Goal: Task Accomplishment & Management: Manage account settings

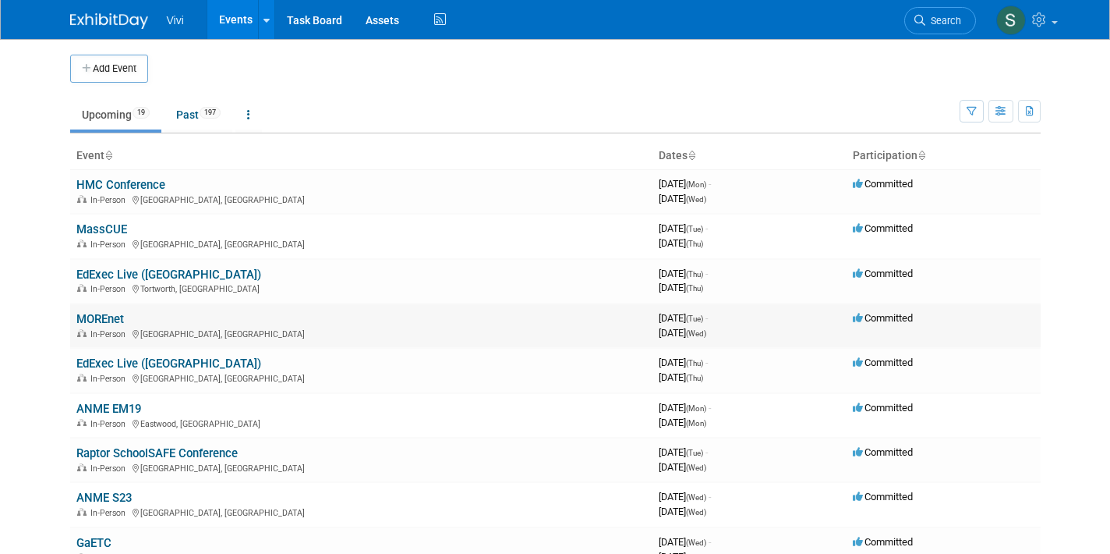
click at [96, 315] on link "MOREnet" at bounding box center [100, 319] width 48 height 14
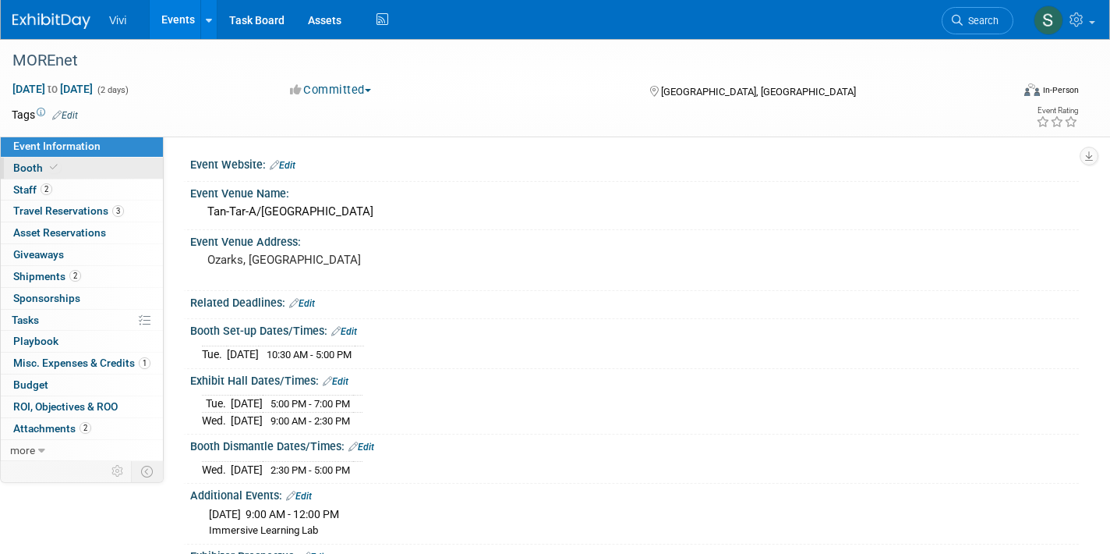
click at [41, 162] on span "Booth" at bounding box center [37, 167] width 48 height 12
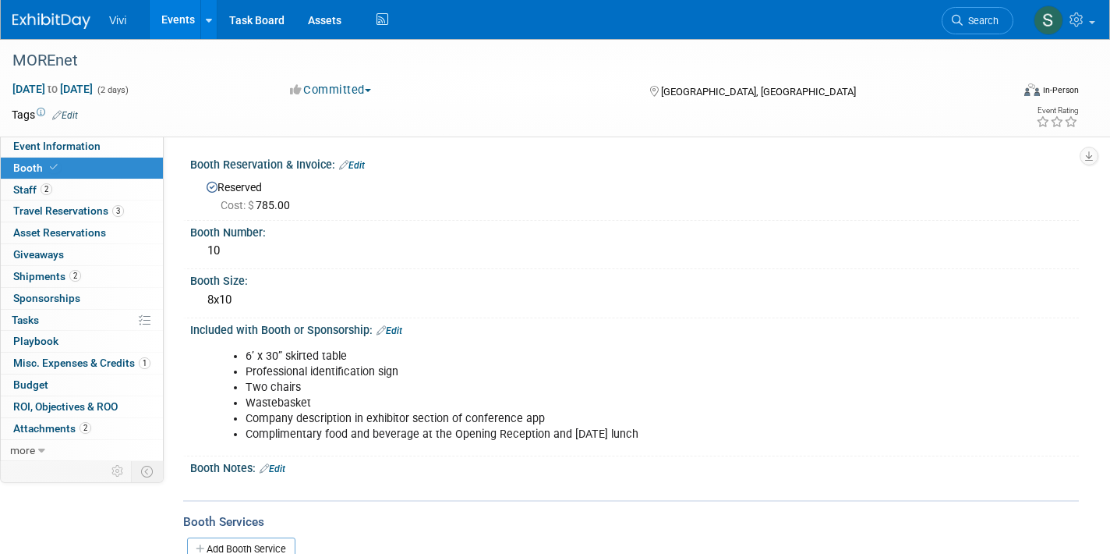
click at [39, 11] on link at bounding box center [60, 13] width 97 height 12
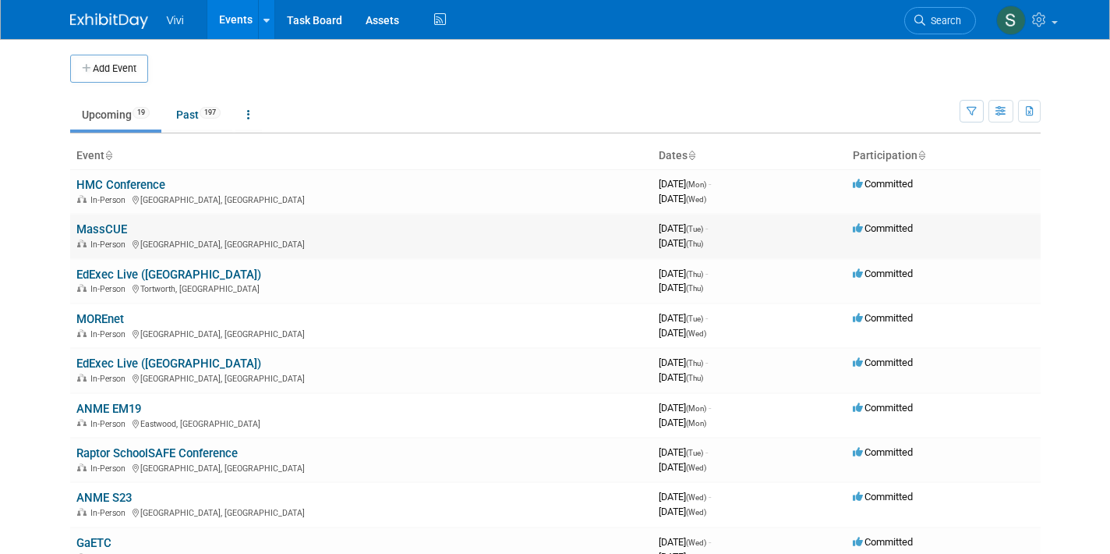
click at [101, 222] on link "MassCUE" at bounding box center [101, 229] width 51 height 14
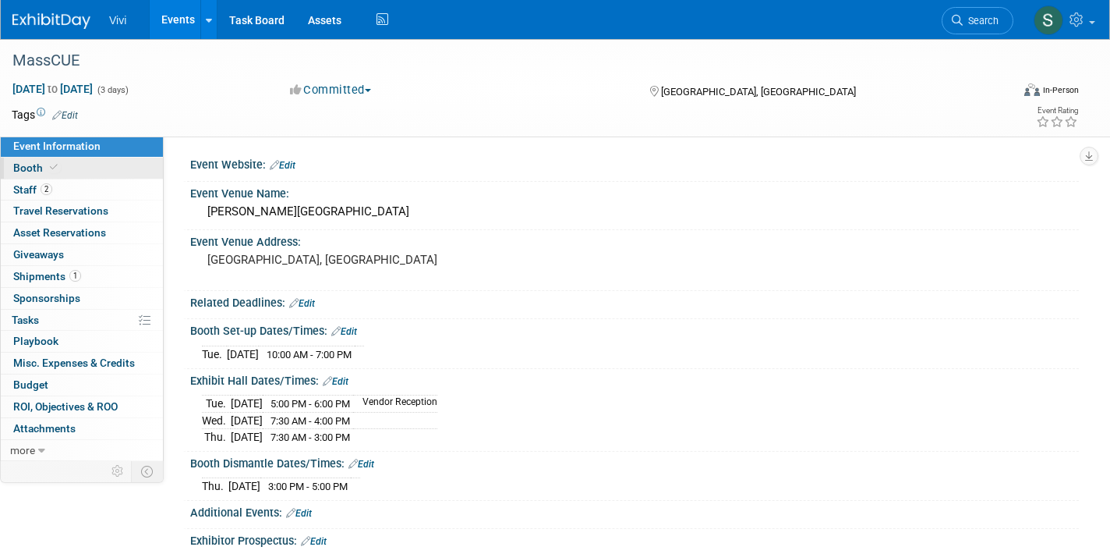
click at [54, 165] on icon at bounding box center [54, 167] width 8 height 9
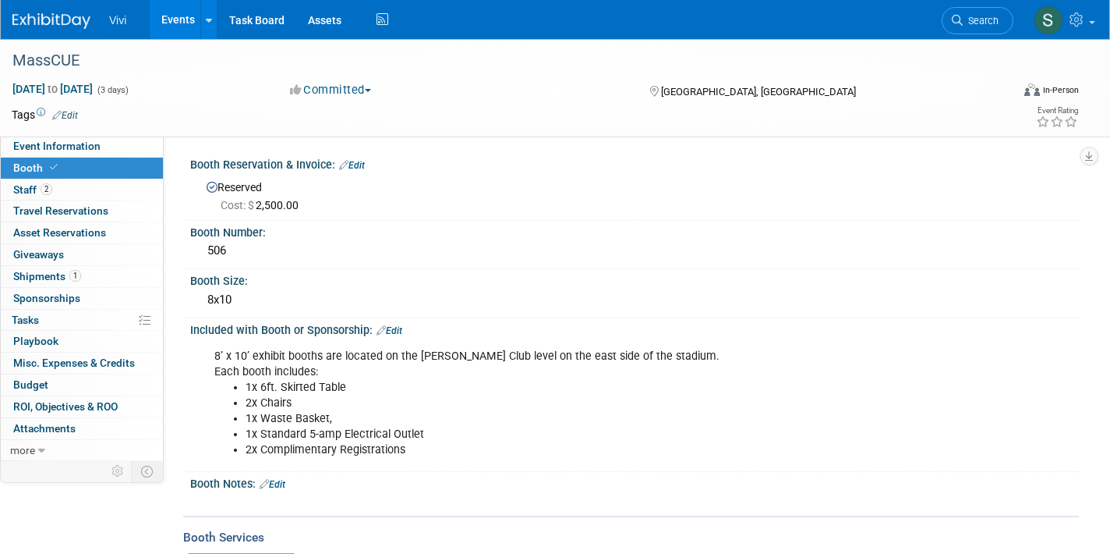
click at [28, 18] on img at bounding box center [51, 21] width 78 height 16
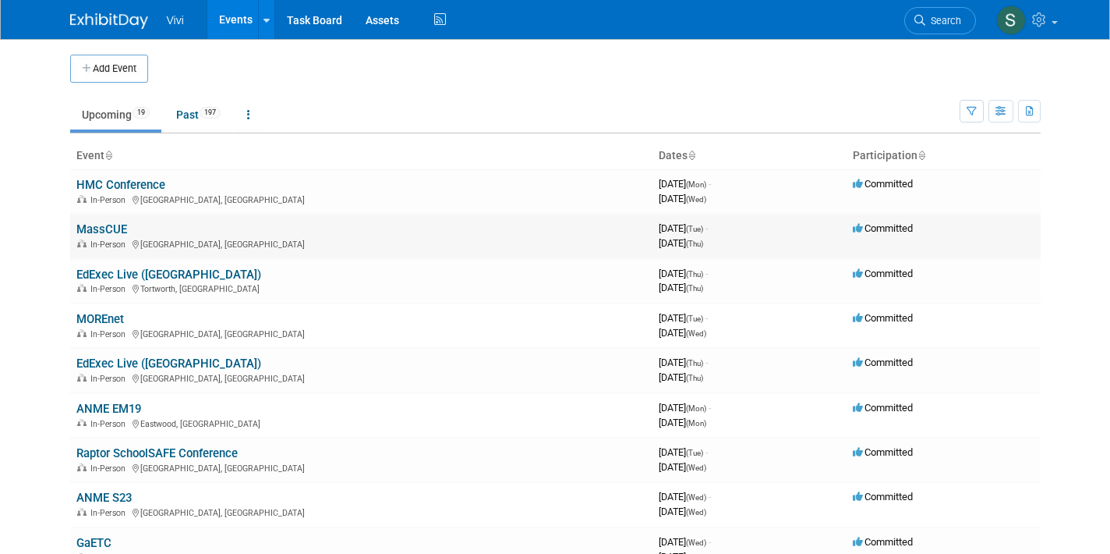
click at [107, 227] on link "MassCUE" at bounding box center [101, 229] width 51 height 14
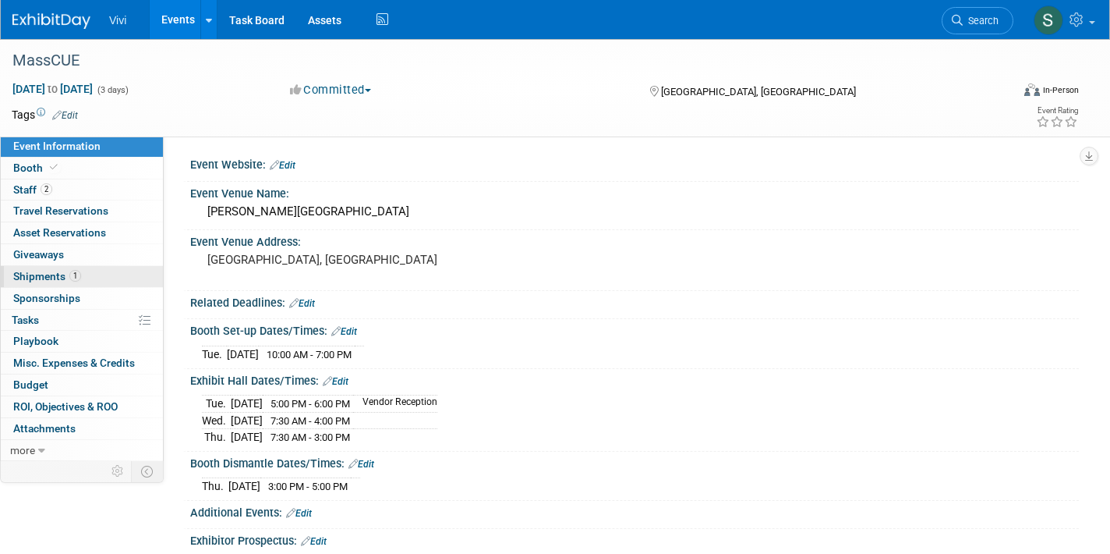
click at [59, 270] on span "Shipments 1" at bounding box center [47, 276] width 68 height 12
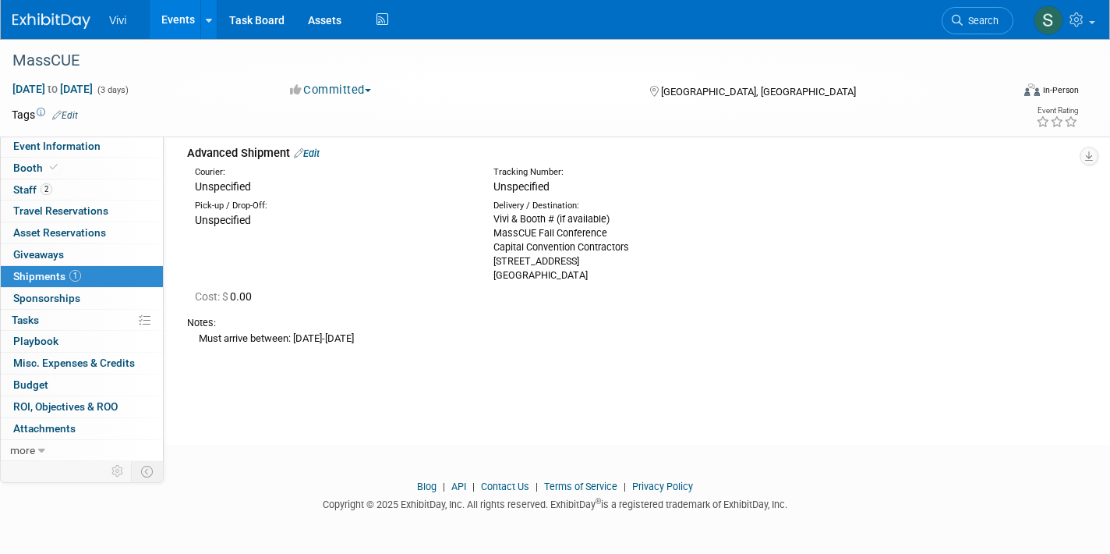
scroll to position [66, 0]
click at [73, 168] on link "Booth" at bounding box center [82, 168] width 162 height 21
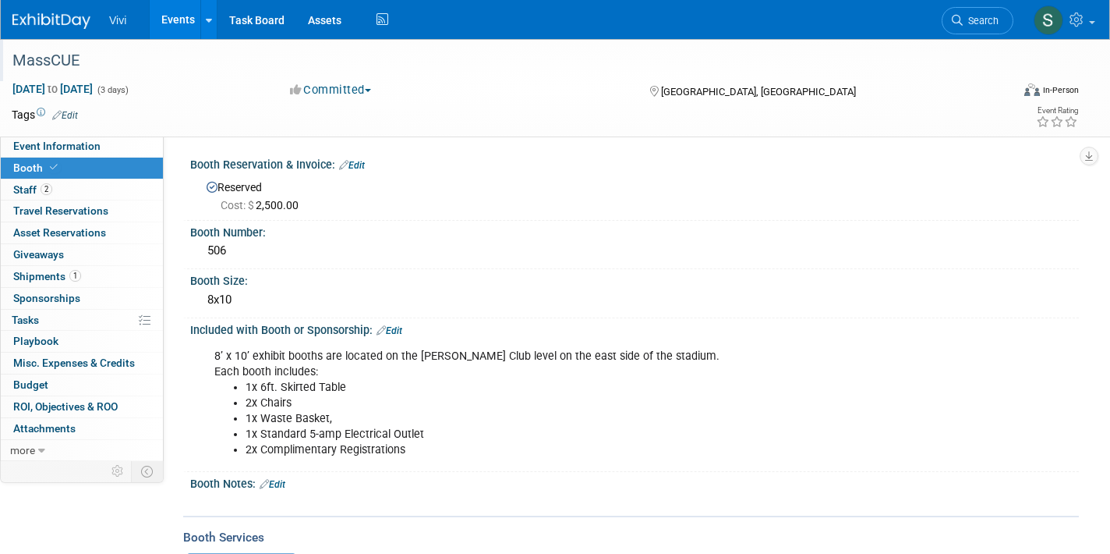
scroll to position [0, 0]
click at [70, 271] on span "1" at bounding box center [75, 276] width 12 height 12
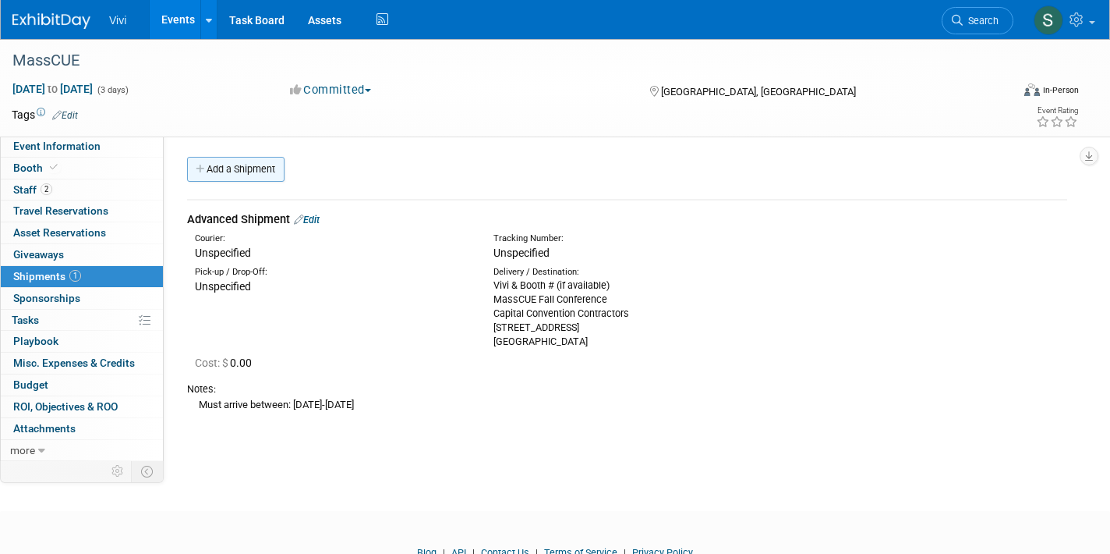
click at [232, 165] on link "Add a Shipment" at bounding box center [235, 169] width 97 height 25
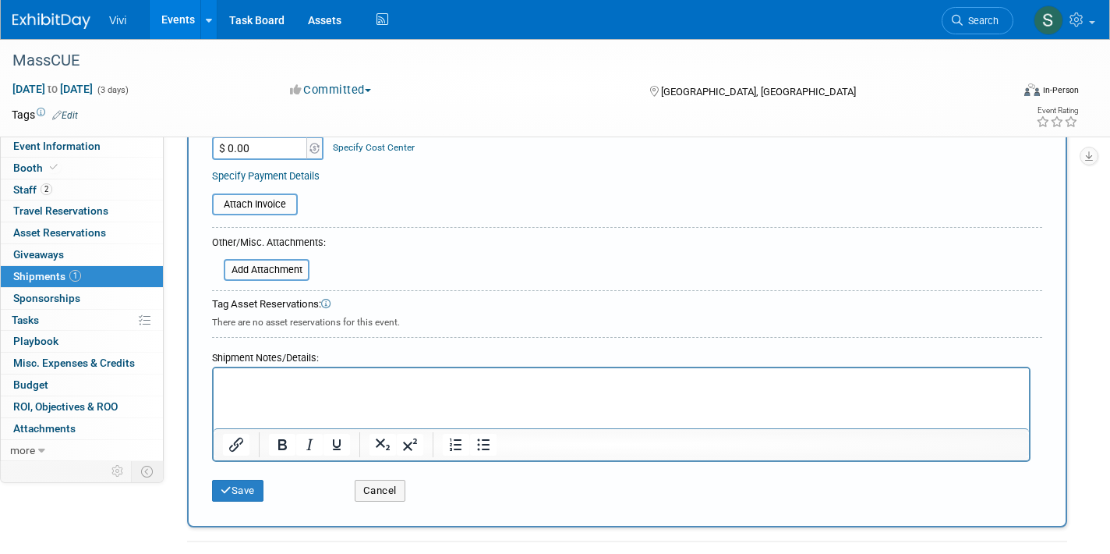
scroll to position [350, 0]
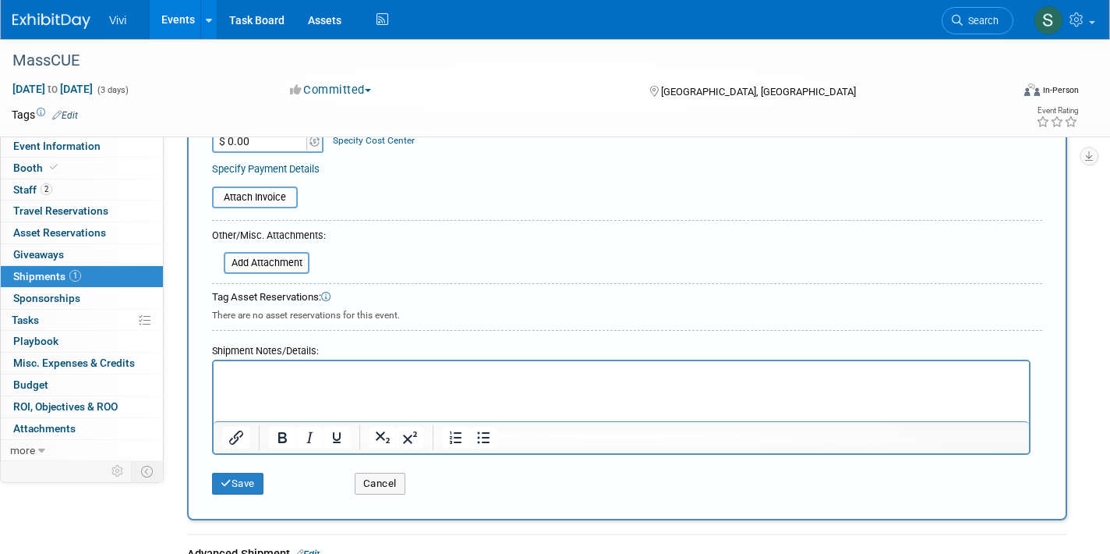
type input "Blinkswag.com"
click at [278, 383] on html at bounding box center [622, 372] width 816 height 22
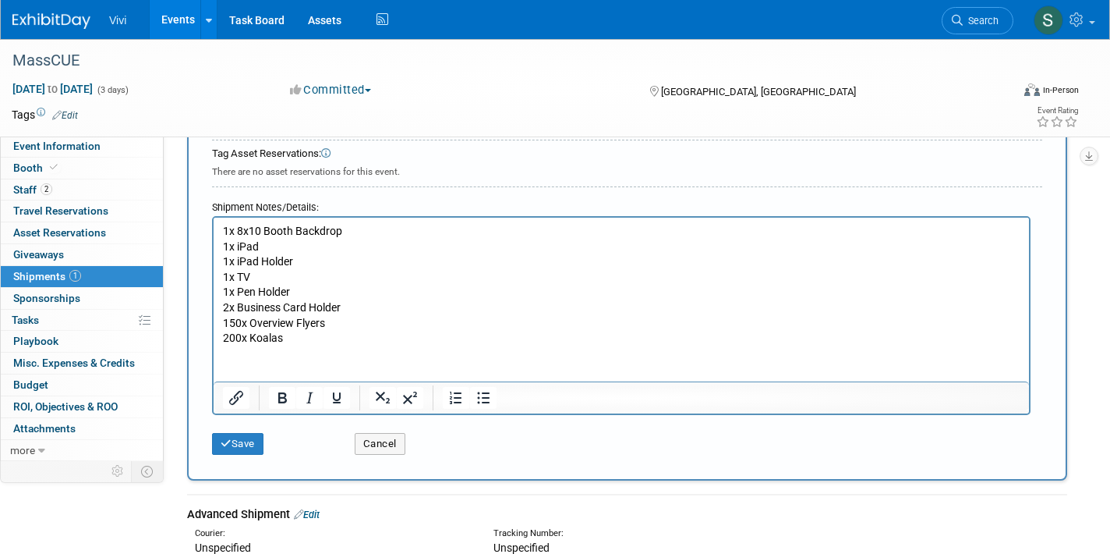
scroll to position [506, 0]
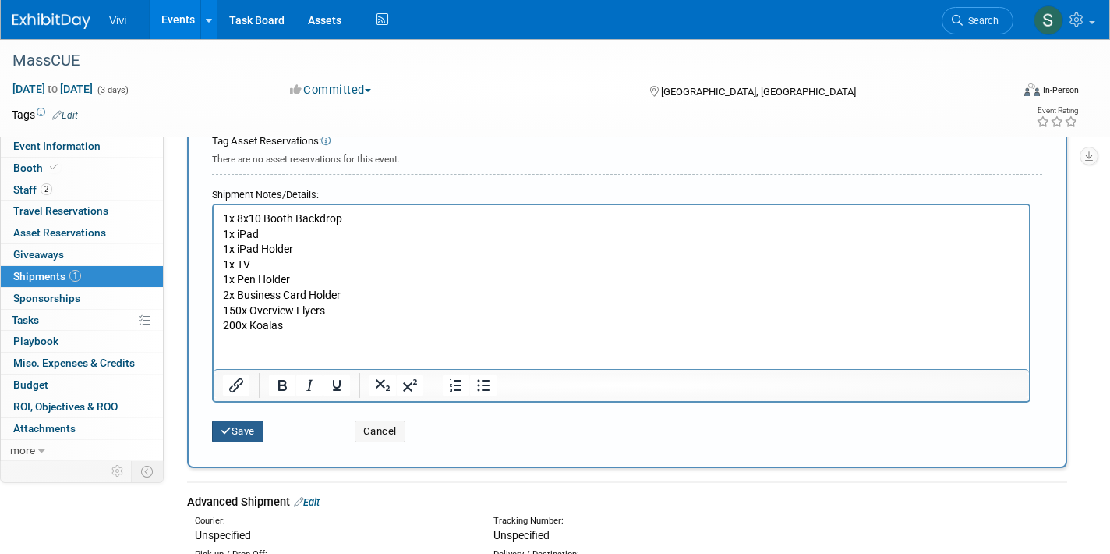
click at [242, 420] on button "Save" at bounding box center [237, 431] width 51 height 22
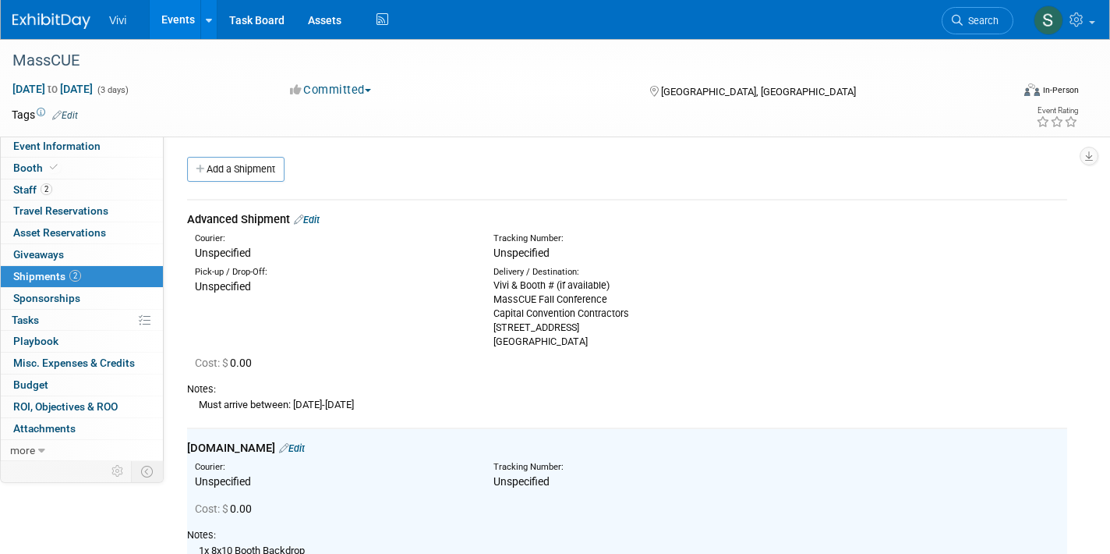
scroll to position [0, 0]
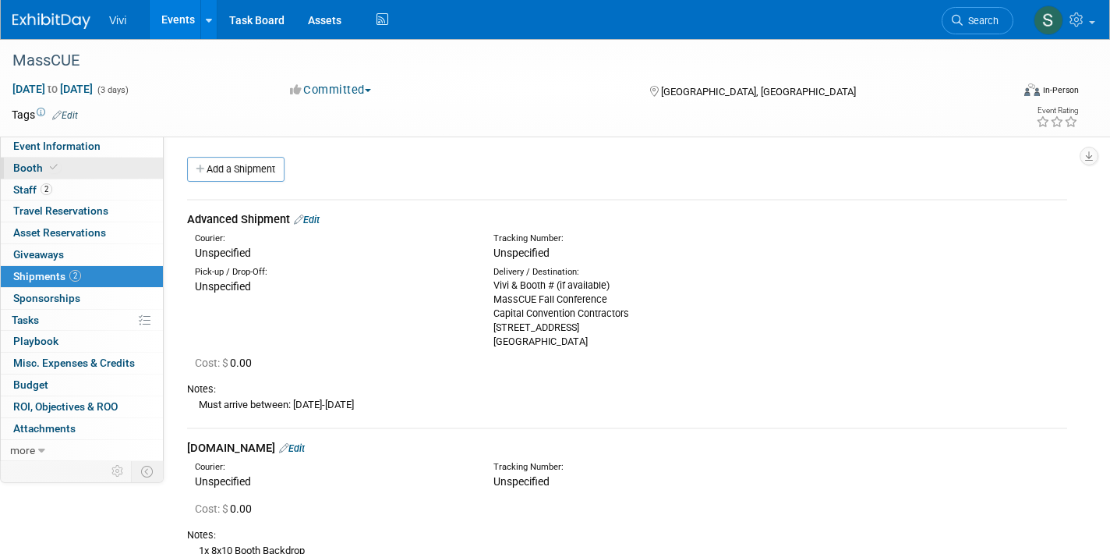
click at [16, 165] on span "Booth" at bounding box center [37, 167] width 48 height 12
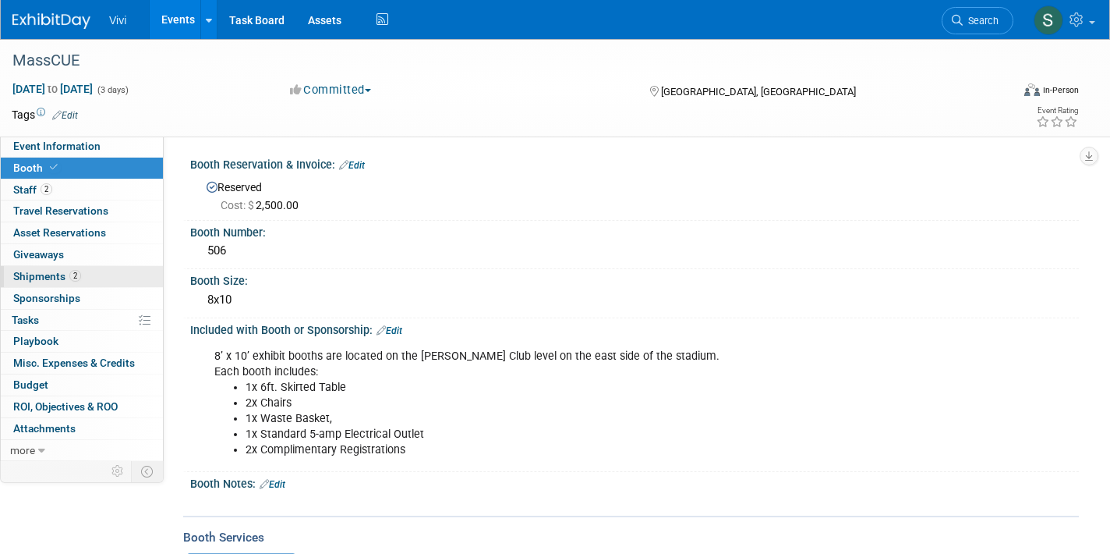
click at [52, 271] on span "Shipments 2" at bounding box center [47, 276] width 68 height 12
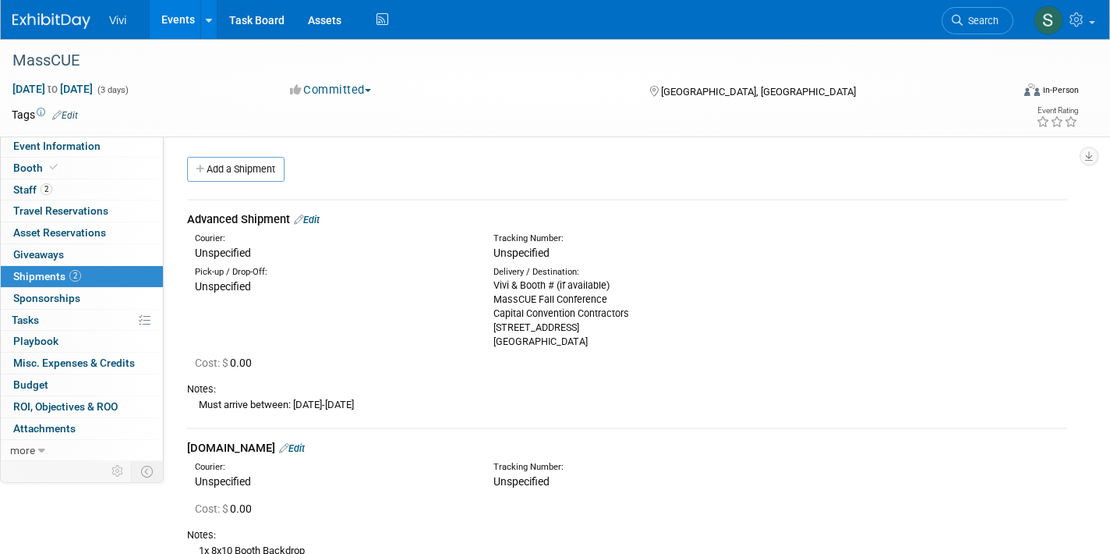
click at [314, 219] on link "Edit" at bounding box center [307, 220] width 26 height 12
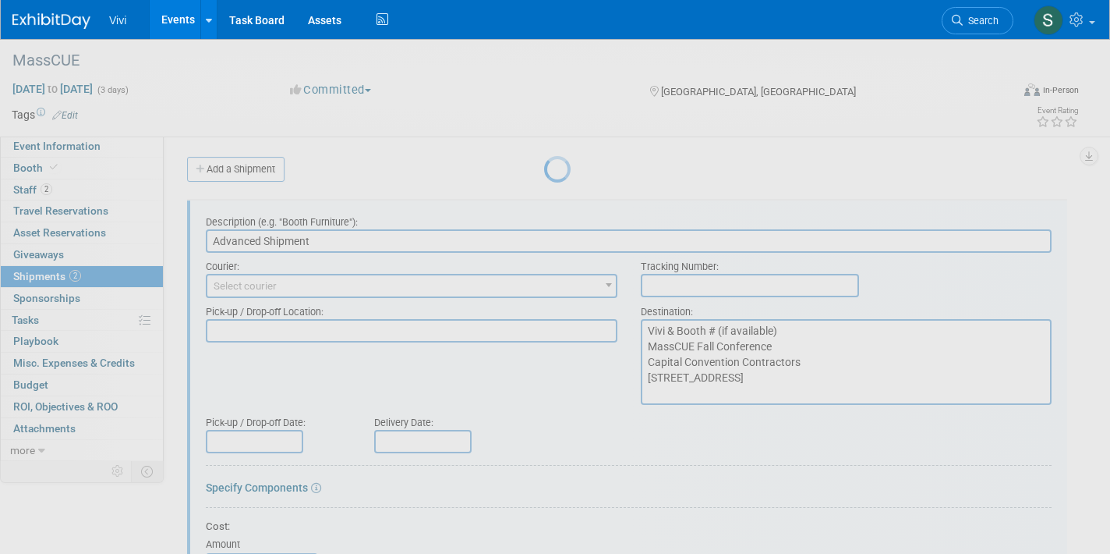
scroll to position [23, 0]
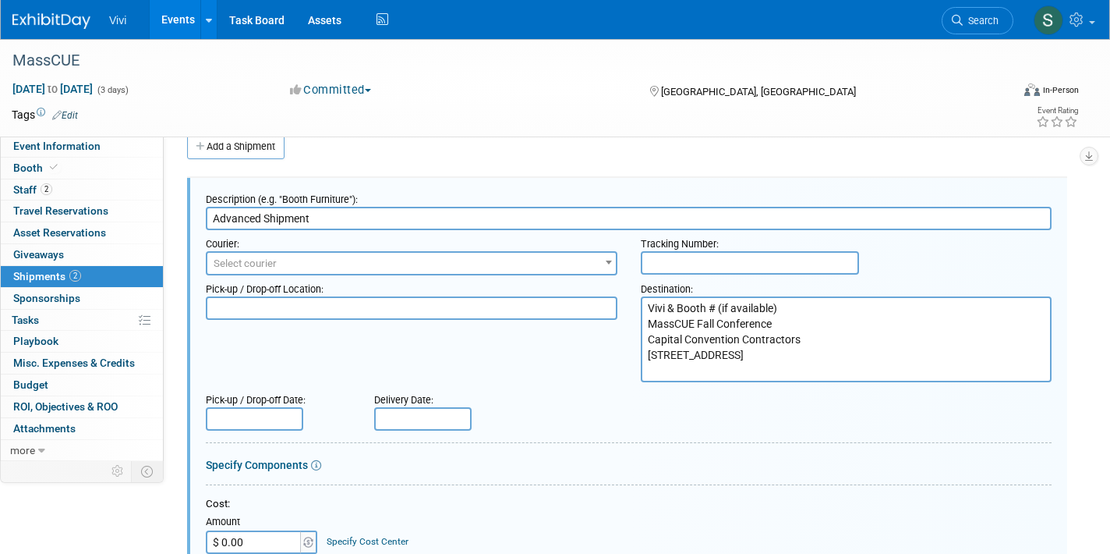
click at [807, 309] on textarea "Vivi & Booth # (if available) MassCUE Fall Conference Capital Convention Contra…" at bounding box center [847, 339] width 412 height 86
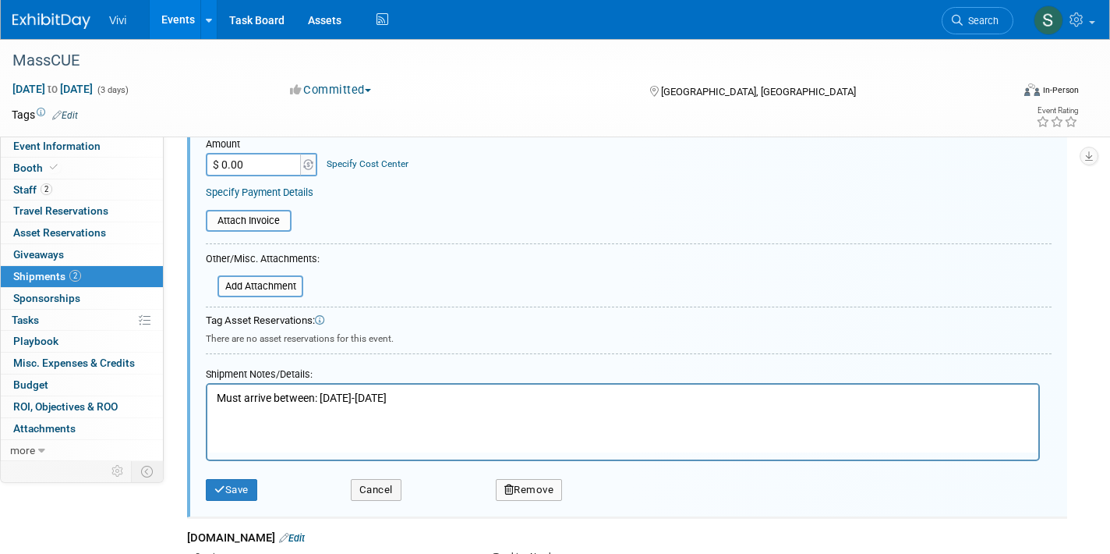
scroll to position [420, 1]
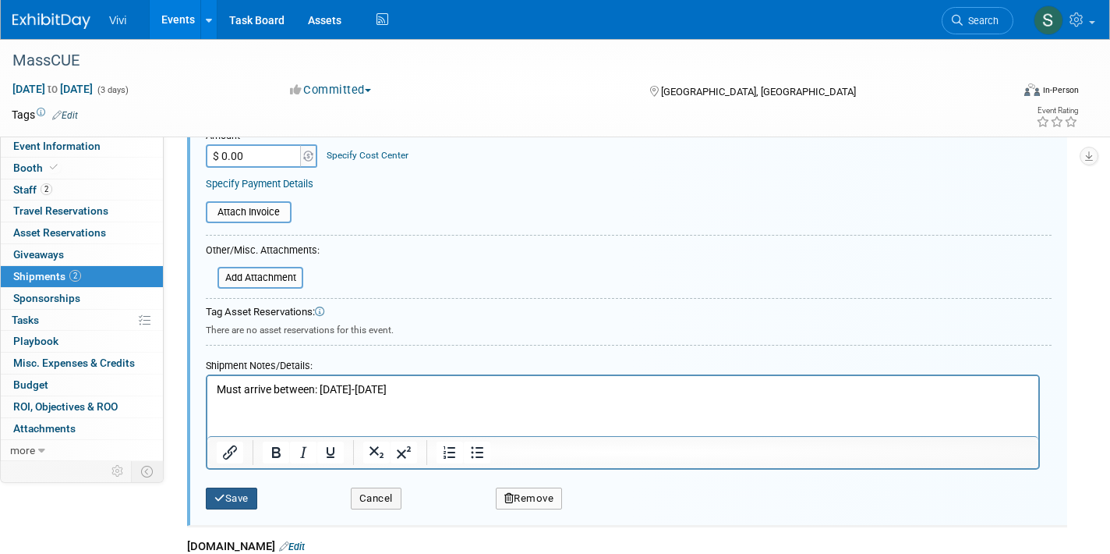
type textarea "Vivi 506 MassCUE Fall Conference Capital Convention Contractors 153 Northboro R…"
click at [220, 493] on icon "submit" at bounding box center [219, 498] width 11 height 10
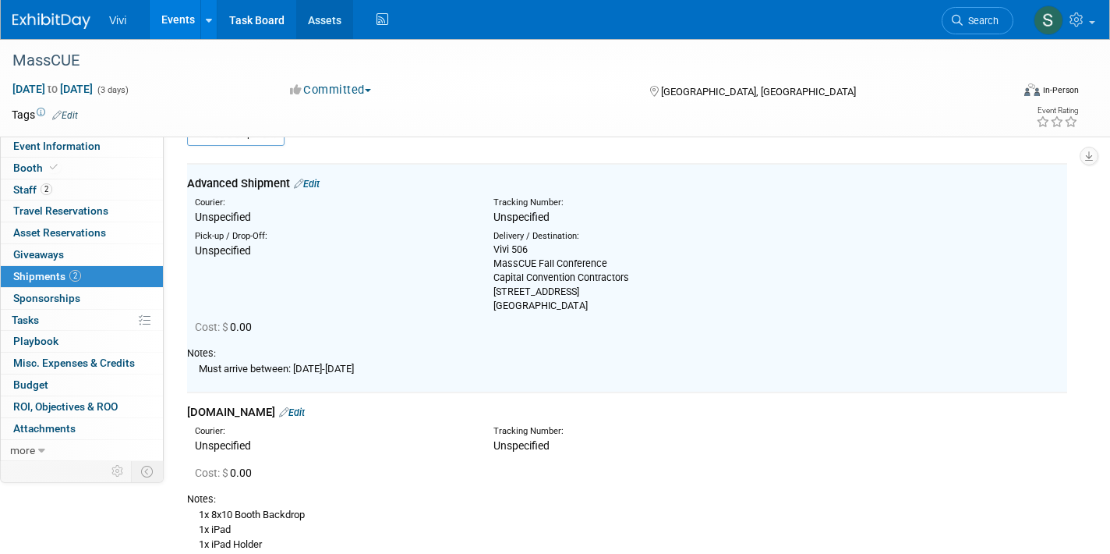
scroll to position [23, 0]
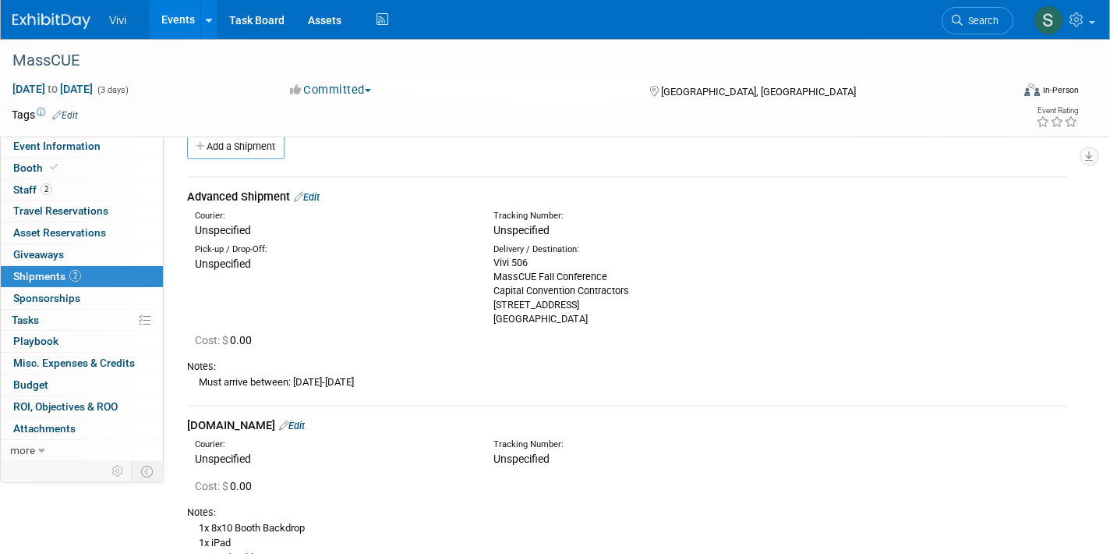
click at [521, 296] on div "Vivi 506 MassCUE Fall Conference Capital Convention Contractors 153 Northboro R…" at bounding box center [631, 291] width 275 height 70
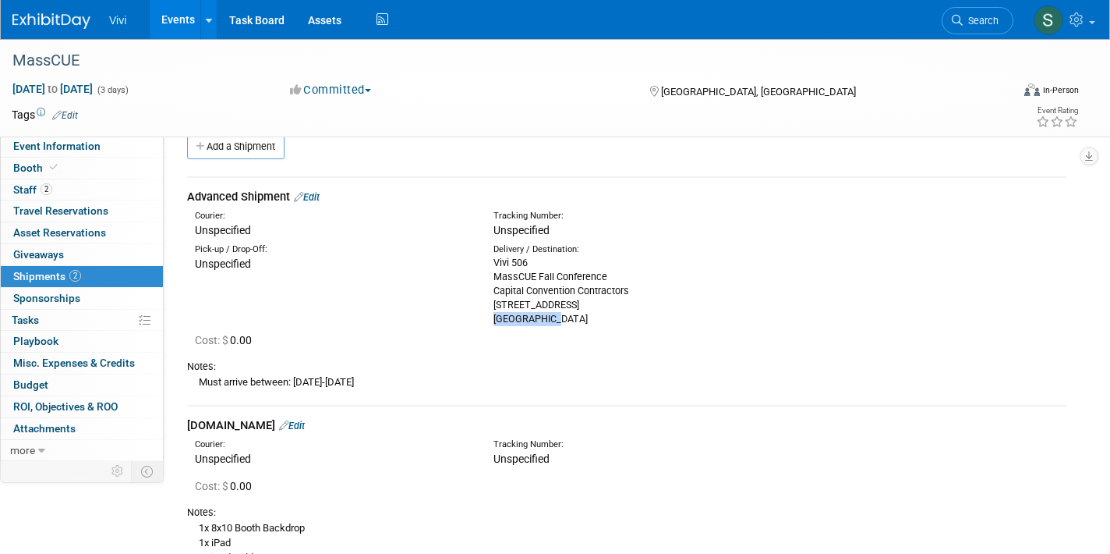
drag, startPoint x: 555, startPoint y: 311, endPoint x: 496, endPoint y: 311, distance: 59.3
click at [496, 311] on div "Vivi 506 MassCUE Fall Conference Capital Convention Contractors 153 Northboro R…" at bounding box center [631, 291] width 275 height 70
copy div "Southborough"
click at [38, 17] on img at bounding box center [51, 21] width 78 height 16
